Goal: Find contact information: Obtain details needed to contact an individual or organization

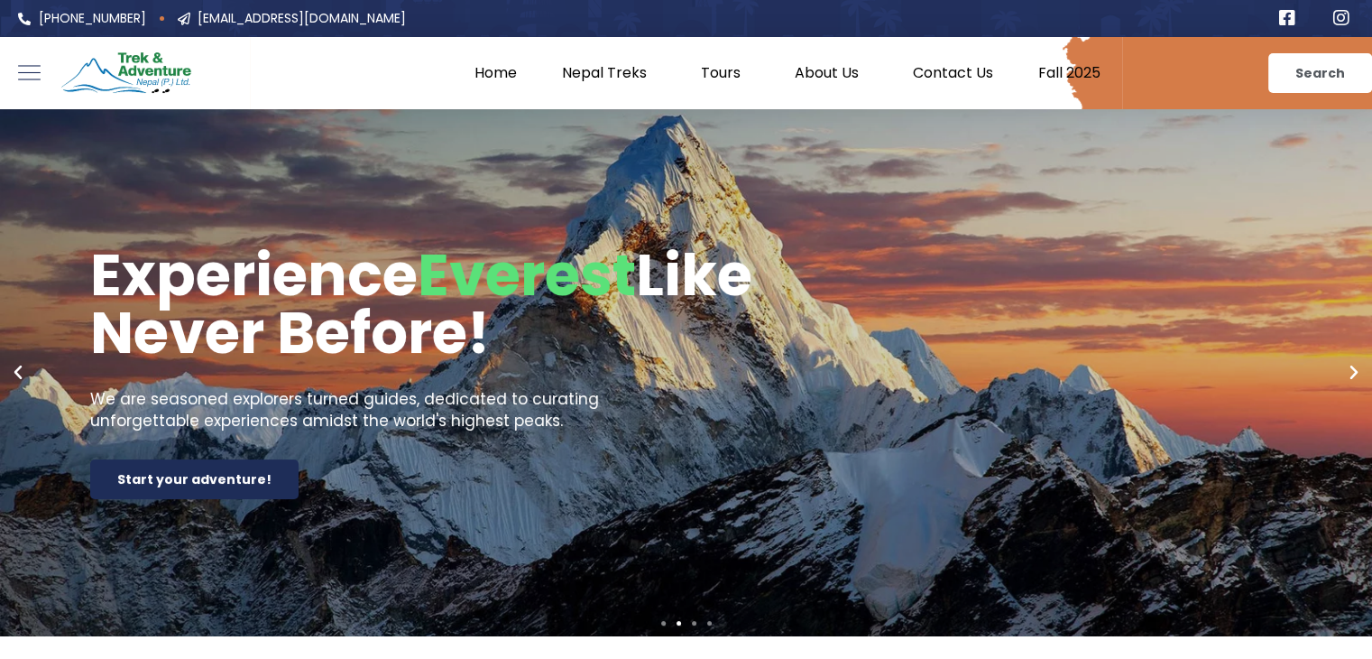
click at [954, 64] on link "Contact Us" at bounding box center [952, 73] width 125 height 18
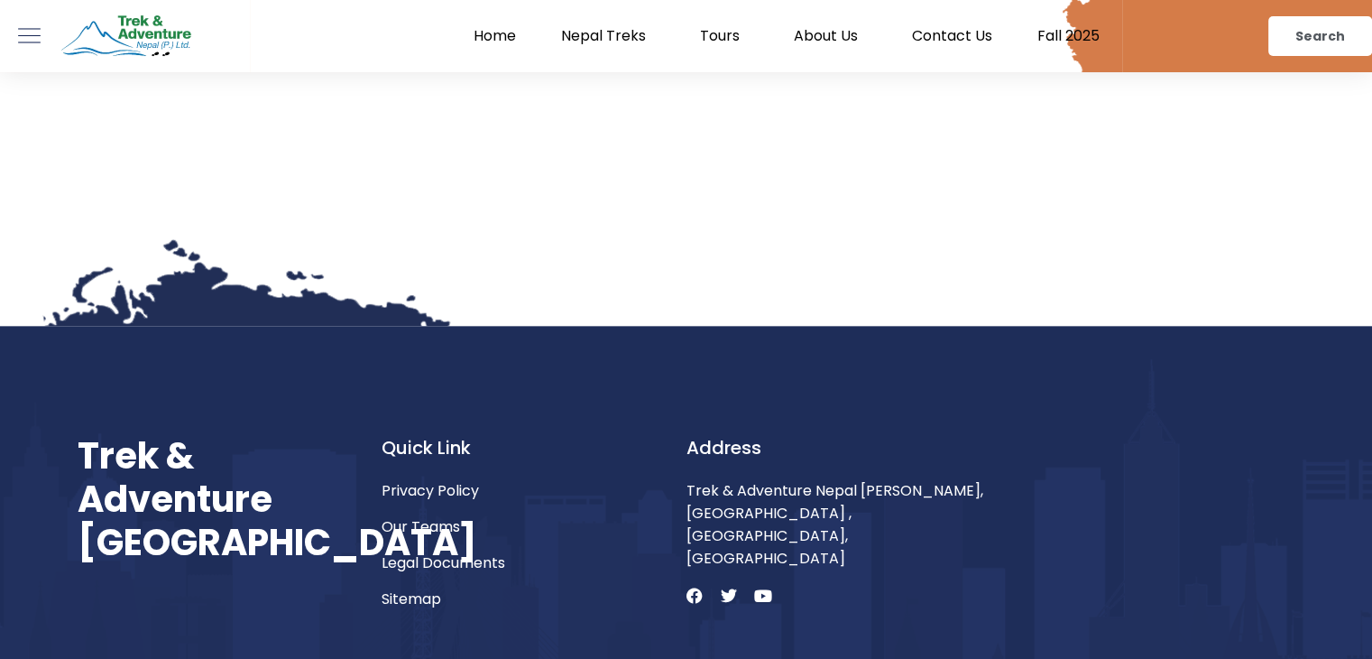
scroll to position [2167, 0]
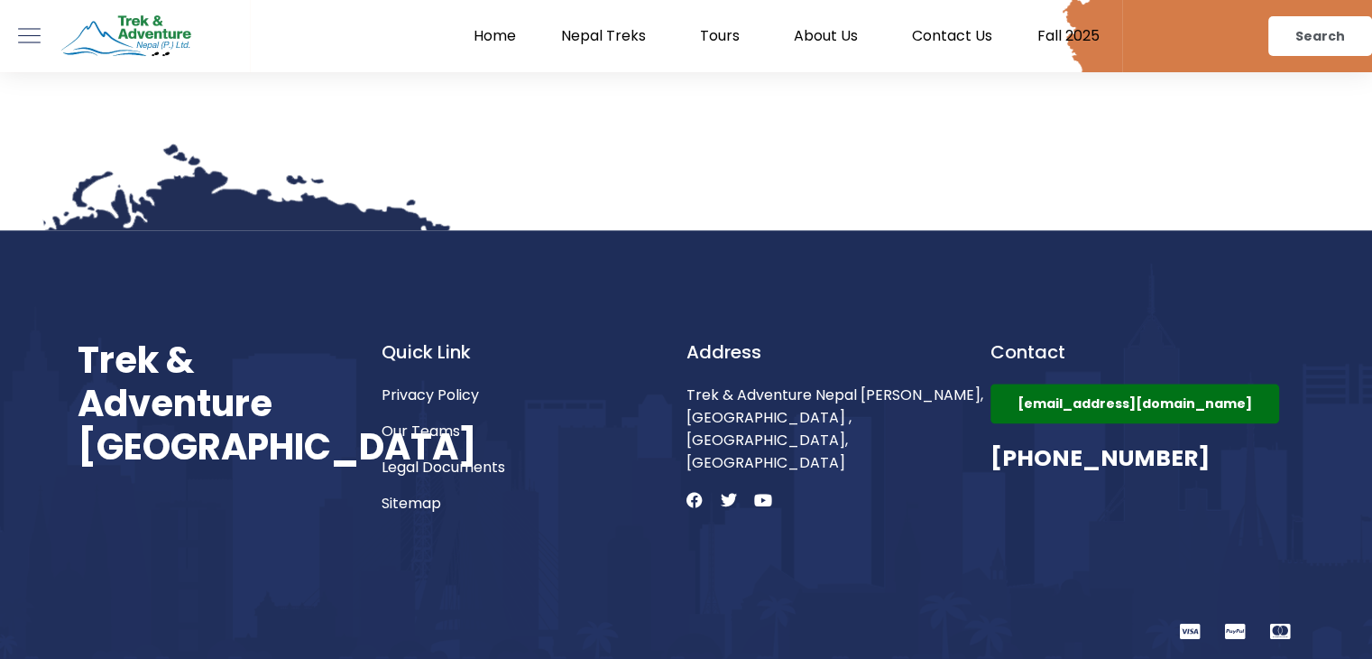
drag, startPoint x: 1204, startPoint y: 456, endPoint x: 1054, endPoint y: 459, distance: 149.8
click at [1054, 459] on h3 "[PHONE_NUMBER]" at bounding box center [1143, 458] width 305 height 34
copy h3 "9849269089"
click at [1151, 510] on div "Contact [EMAIL_ADDRESS][DOMAIN_NAME] [PHONE_NUMBER]" at bounding box center [1143, 426] width 305 height 176
drag, startPoint x: 1204, startPoint y: 460, endPoint x: 1061, endPoint y: 470, distance: 142.9
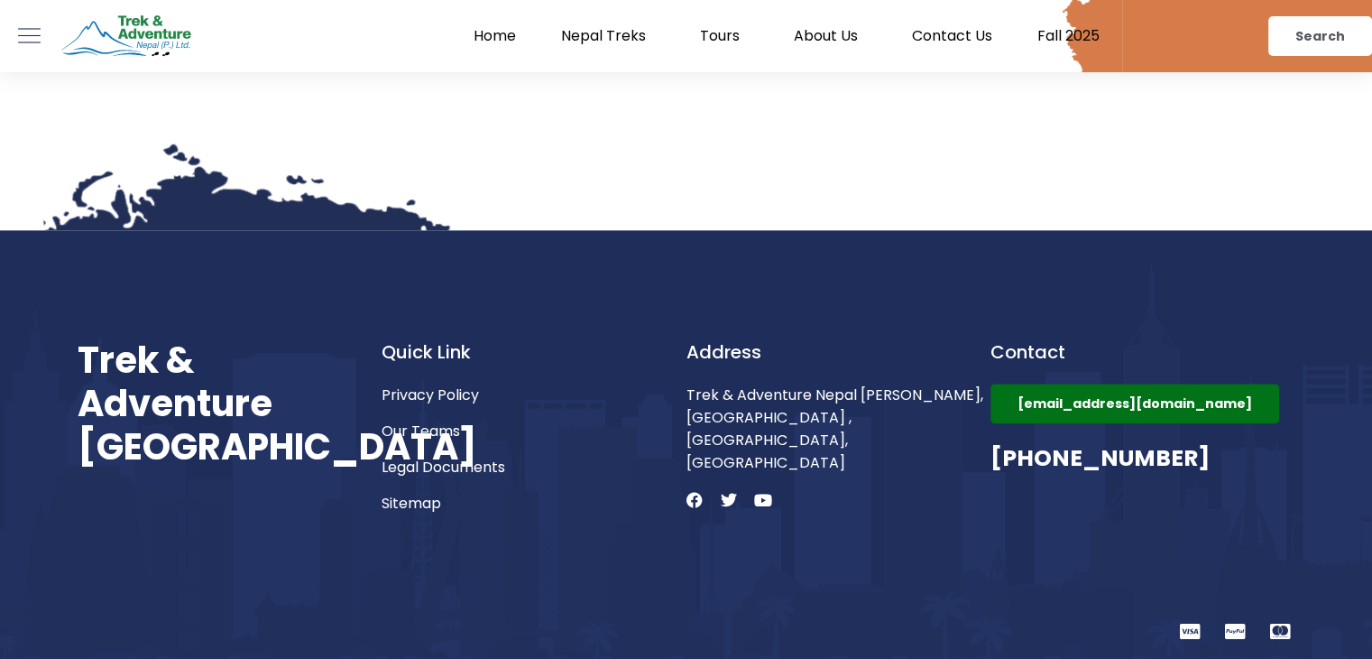
click at [1061, 470] on h3 "[PHONE_NUMBER]" at bounding box center [1143, 458] width 305 height 34
copy h3 "9849269089"
drag, startPoint x: 1307, startPoint y: 394, endPoint x: 1252, endPoint y: 416, distance: 58.3
click at [1252, 416] on section "Trek & Adventure [GEOGRAPHIC_DATA] Quick Link Privacy Policy Our Teams Legal Do…" at bounding box center [686, 444] width 1372 height 429
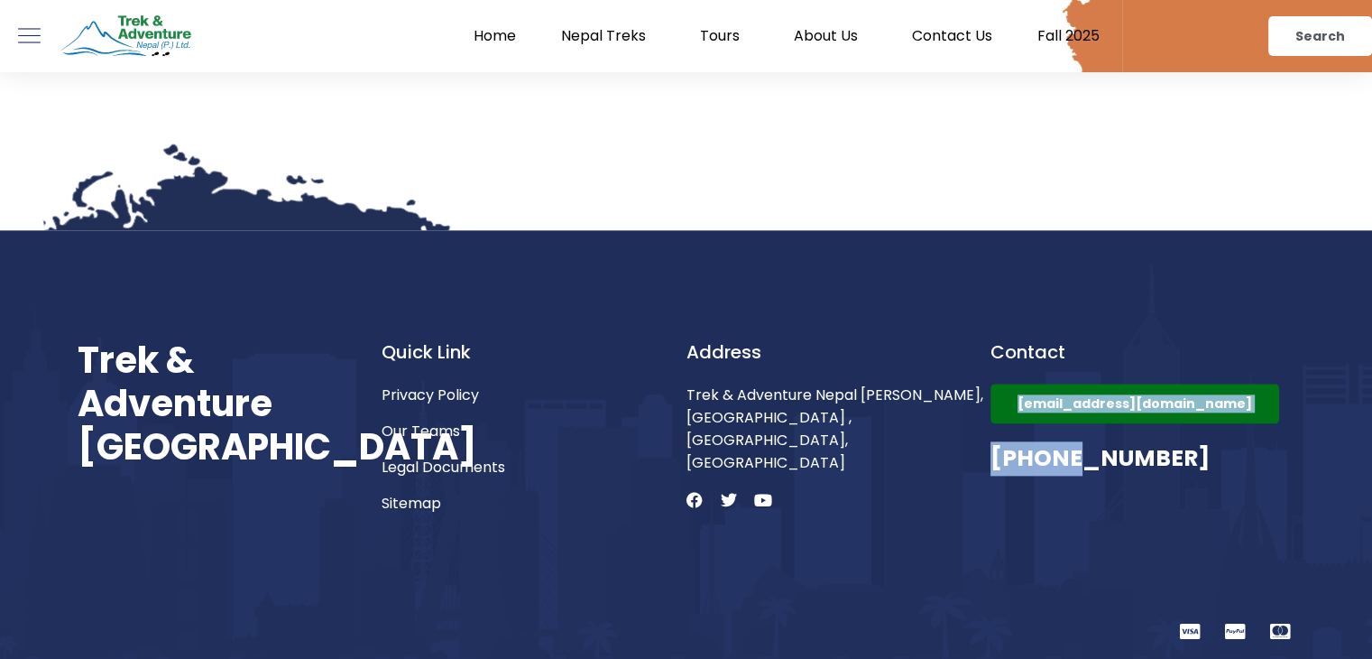
drag, startPoint x: 1074, startPoint y: 440, endPoint x: 1009, endPoint y: 408, distance: 72.6
click at [1009, 408] on div "Contact [EMAIL_ADDRESS][DOMAIN_NAME] [PHONE_NUMBER]" at bounding box center [1143, 426] width 305 height 176
click at [1009, 408] on link "[EMAIL_ADDRESS][DOMAIN_NAME]" at bounding box center [1135, 404] width 289 height 40
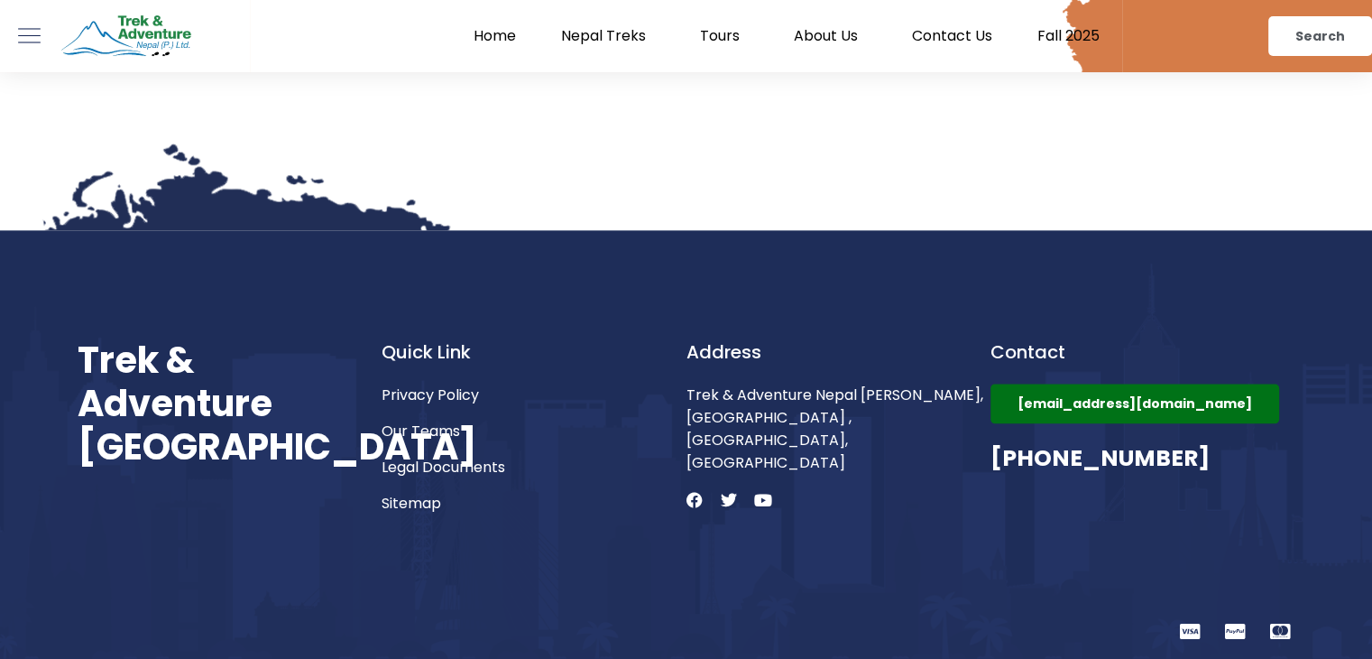
click at [927, 574] on div "Trek & Adventure [GEOGRAPHIC_DATA] Quick Link Privacy Policy Our Teams Legal Do…" at bounding box center [687, 489] width 1218 height 302
drag, startPoint x: 980, startPoint y: 407, endPoint x: 1256, endPoint y: 408, distance: 276.1
click at [1256, 408] on div "Trek & Adventure [GEOGRAPHIC_DATA] Quick Link Privacy Policy Our Teams Legal Do…" at bounding box center [687, 426] width 1218 height 176
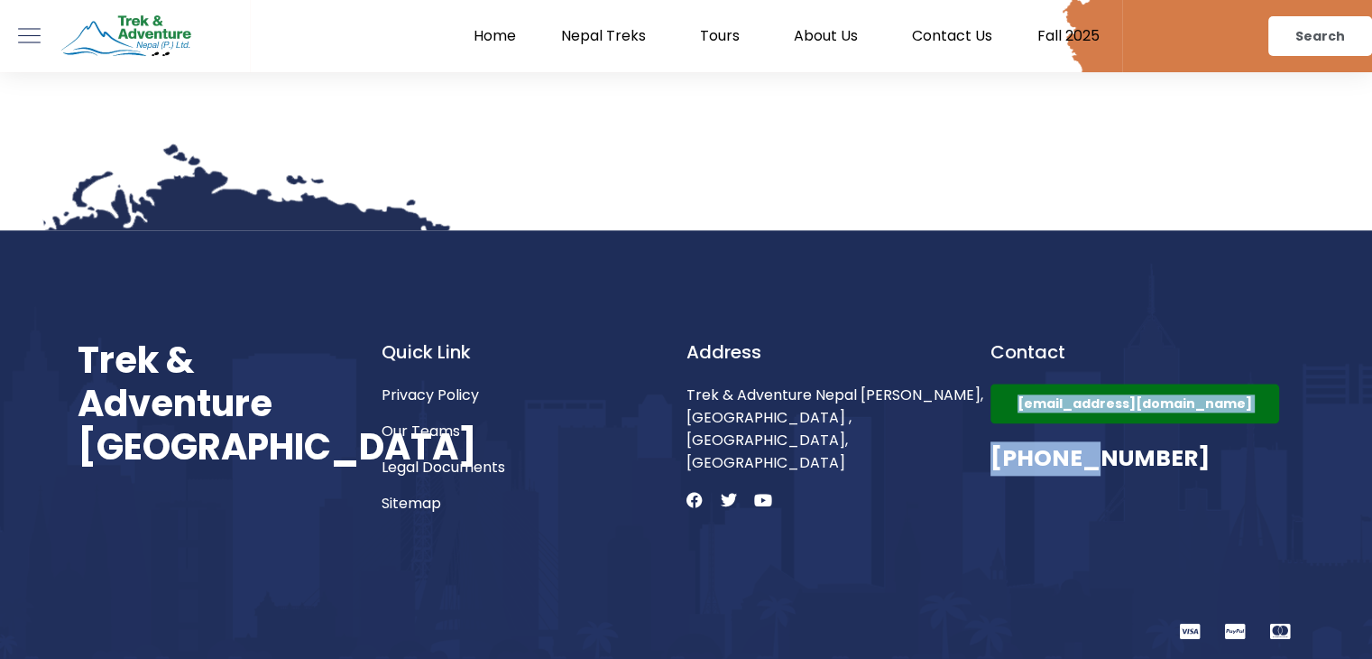
drag, startPoint x: 1084, startPoint y: 500, endPoint x: 1018, endPoint y: 406, distance: 114.7
click at [1018, 406] on div "Contact [EMAIL_ADDRESS][DOMAIN_NAME] [PHONE_NUMBER]" at bounding box center [1143, 426] width 305 height 176
copy div "[EMAIL_ADDRESS][DOMAIN_NAME] +977-98"
drag, startPoint x: 1005, startPoint y: 577, endPoint x: 805, endPoint y: 456, distance: 234.0
click at [805, 456] on div "Trek & Adventure [GEOGRAPHIC_DATA] Quick Link Privacy Policy Our Teams Legal Do…" at bounding box center [687, 489] width 1218 height 302
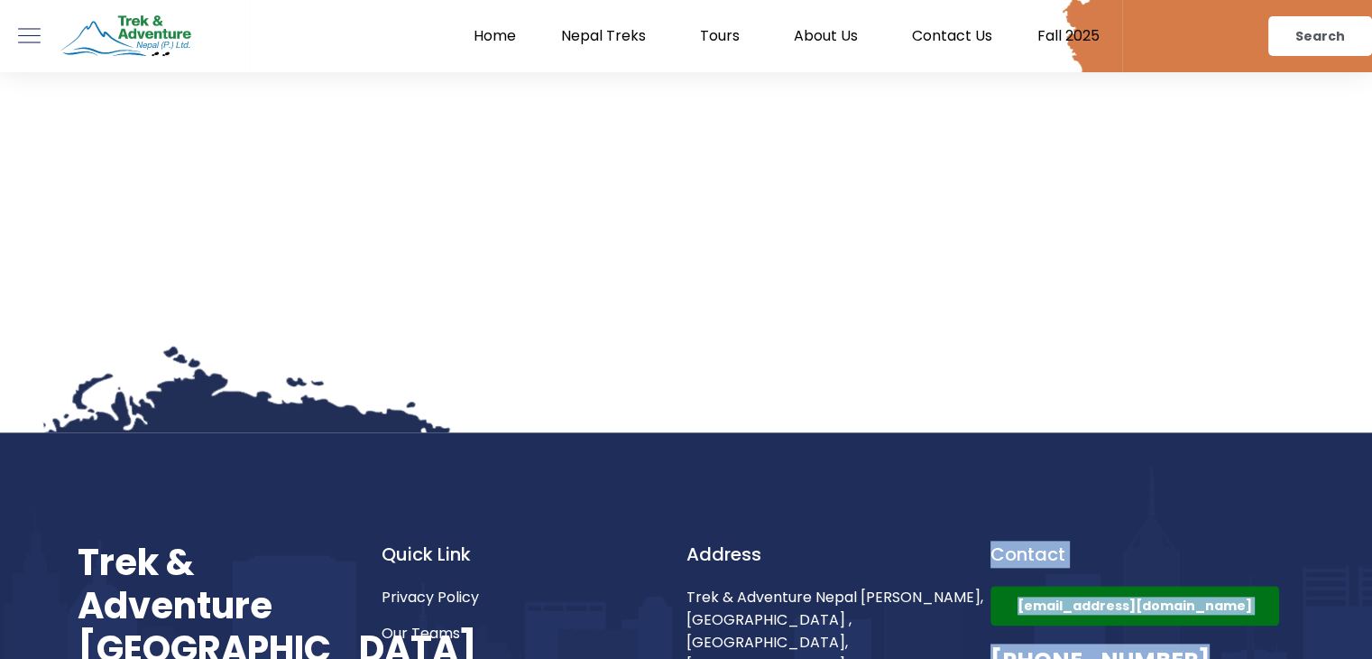
scroll to position [2167, 0]
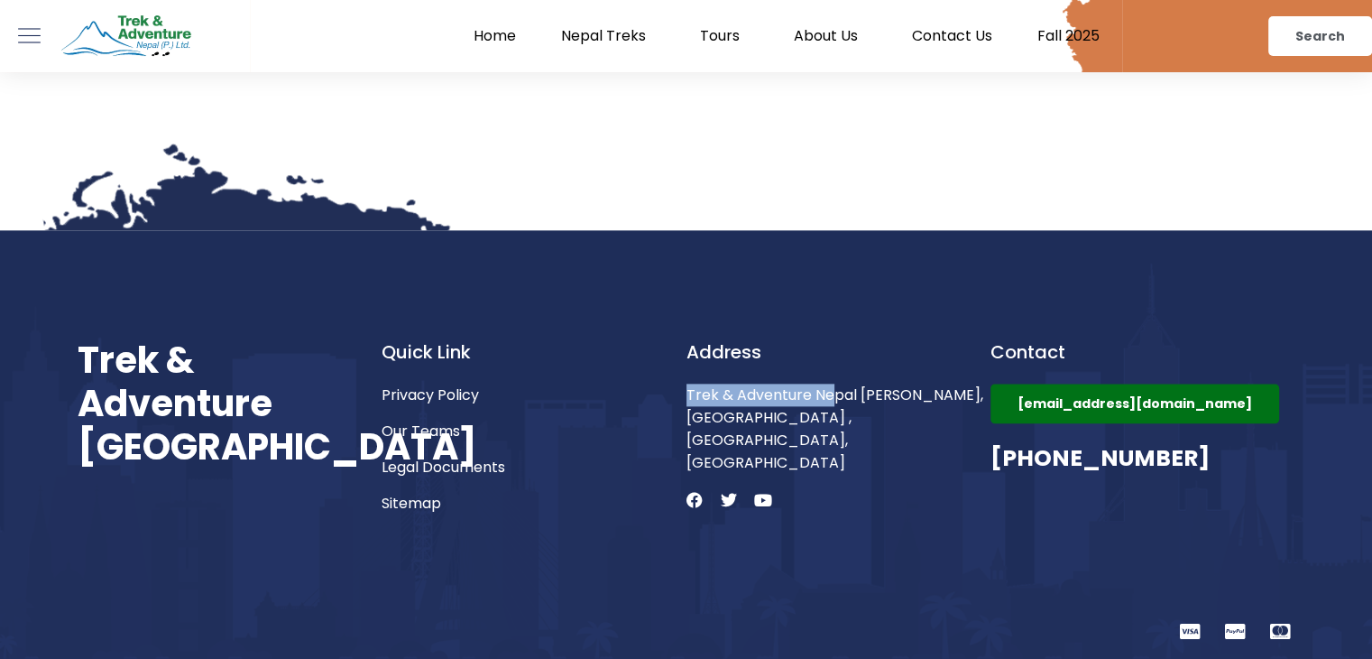
drag, startPoint x: 686, startPoint y: 395, endPoint x: 836, endPoint y: 403, distance: 150.0
click at [836, 403] on span "Trek & Adventure Nepal [PERSON_NAME], [GEOGRAPHIC_DATA] ,[GEOGRAPHIC_DATA], [GE…" at bounding box center [839, 429] width 305 height 90
click at [855, 405] on span "Trek & Adventure Nepal [PERSON_NAME], [GEOGRAPHIC_DATA] ,[GEOGRAPHIC_DATA], [GE…" at bounding box center [839, 429] width 305 height 90
drag, startPoint x: 687, startPoint y: 395, endPoint x: 855, endPoint y: 405, distance: 169.0
click at [855, 405] on span "Trek & Adventure Nepal [PERSON_NAME], [GEOGRAPHIC_DATA] ,[GEOGRAPHIC_DATA], [GE…" at bounding box center [839, 429] width 305 height 90
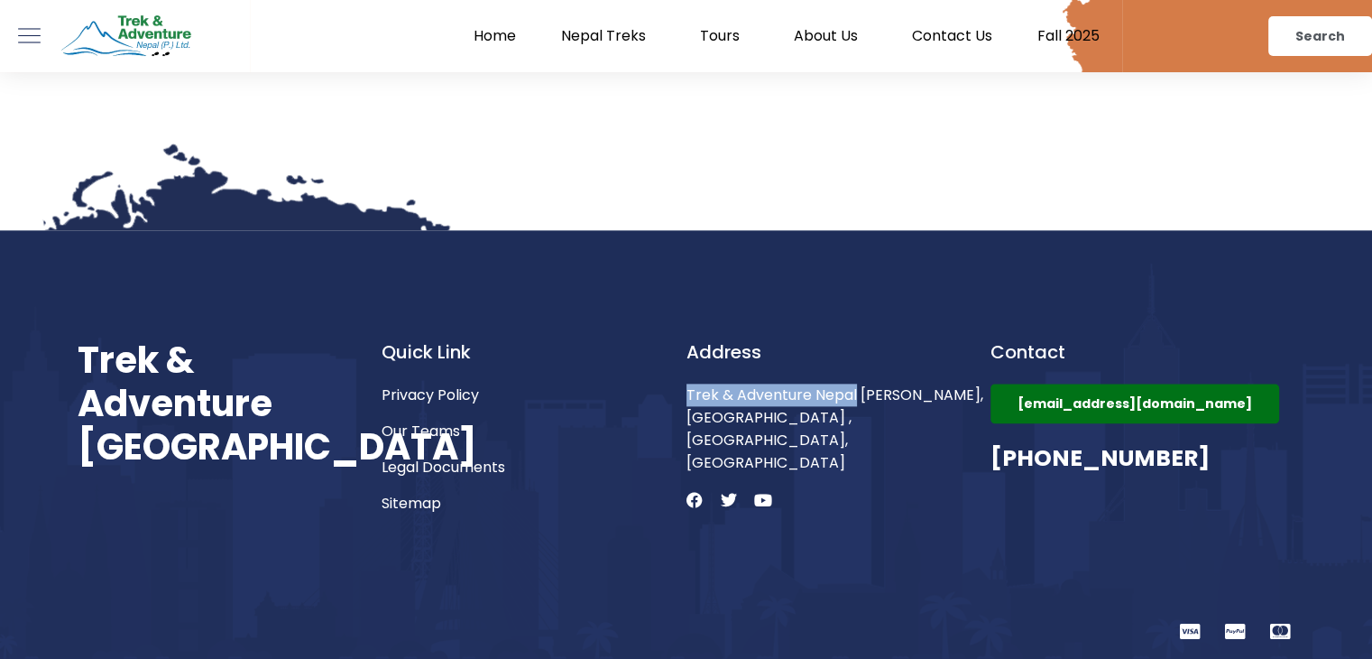
copy span "Trek & Adventure [GEOGRAPHIC_DATA]"
